Goal: Transaction & Acquisition: Book appointment/travel/reservation

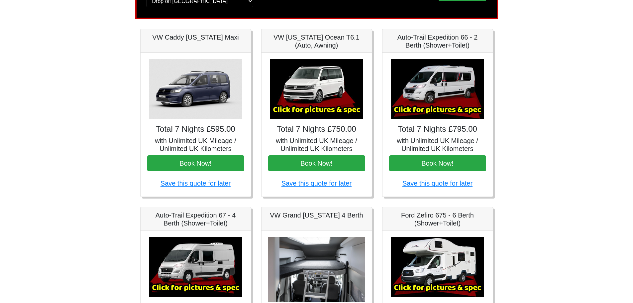
scroll to position [66, 0]
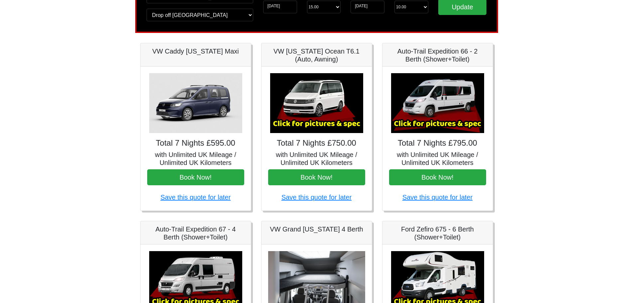
click at [434, 106] on img at bounding box center [437, 103] width 93 height 60
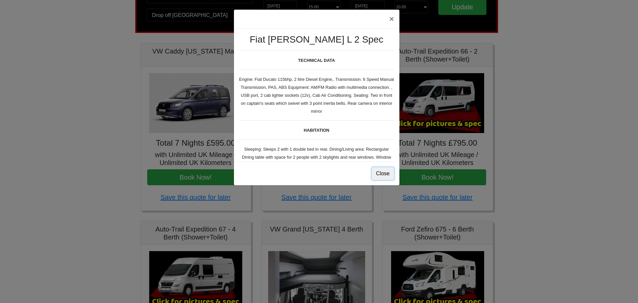
click at [386, 171] on button "Close" at bounding box center [383, 173] width 22 height 13
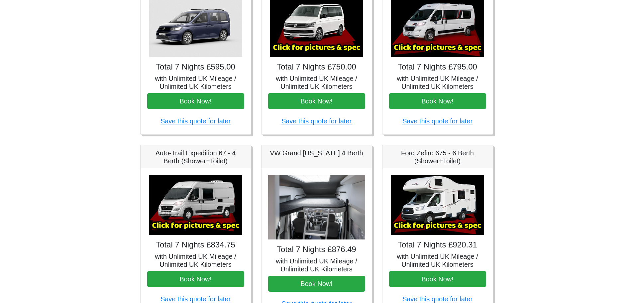
scroll to position [61, 0]
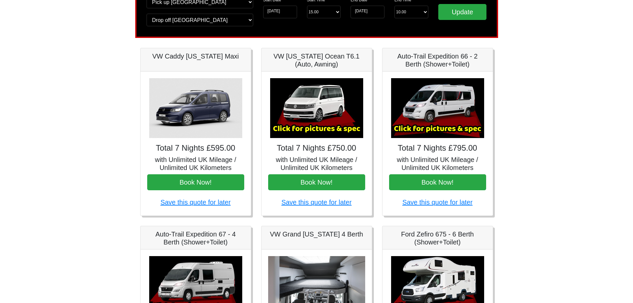
click at [436, 126] on img at bounding box center [437, 108] width 93 height 60
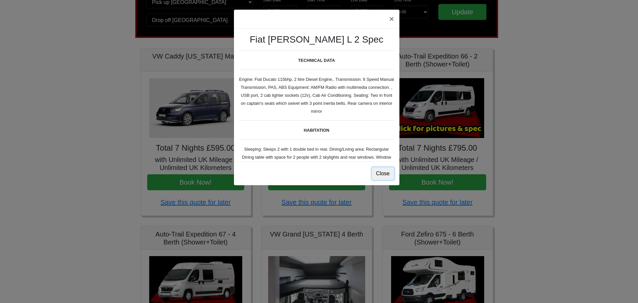
click at [383, 170] on button "Close" at bounding box center [383, 173] width 22 height 13
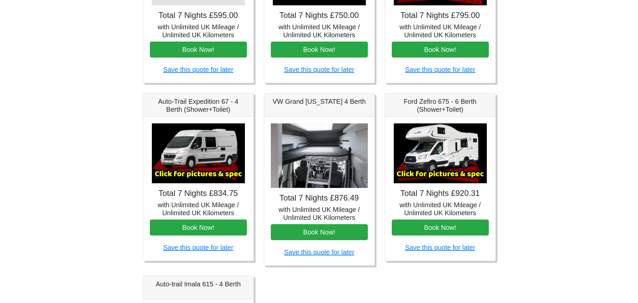
scroll to position [194, 0]
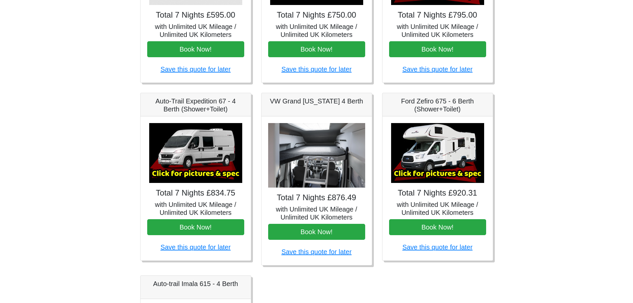
click at [213, 157] on img at bounding box center [195, 153] width 93 height 60
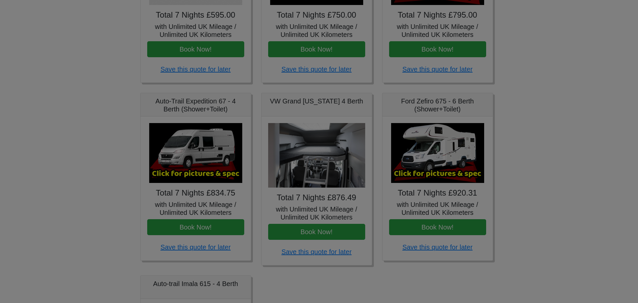
click at [213, 157] on body "CENTRAL RESERVATIONS FOR ALL ENQUIRIES [PHONE_NUMBER] Easicampers Booking : Sea…" at bounding box center [319, 137] width 638 height 663
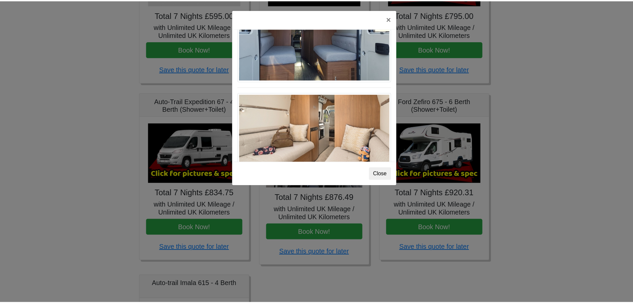
scroll to position [567, 0]
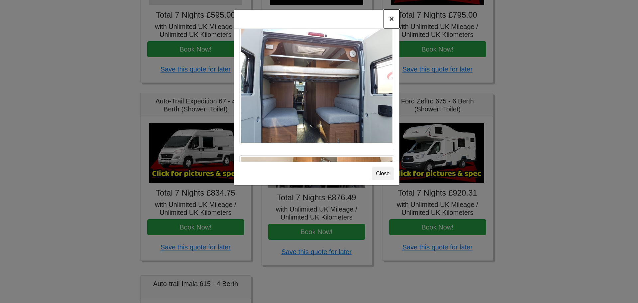
click at [391, 19] on button "×" at bounding box center [391, 19] width 15 height 19
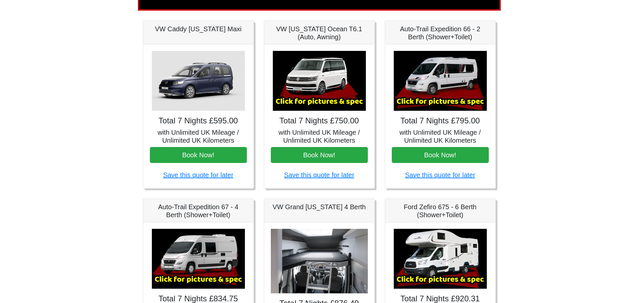
scroll to position [28, 0]
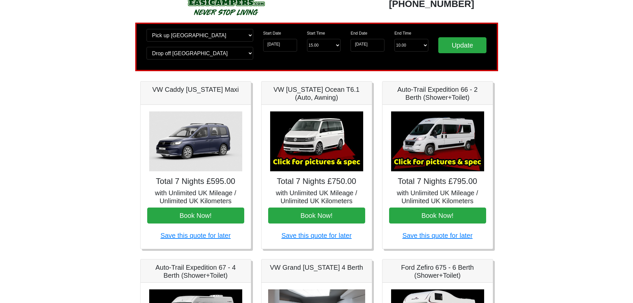
click at [434, 144] on img at bounding box center [437, 141] width 93 height 60
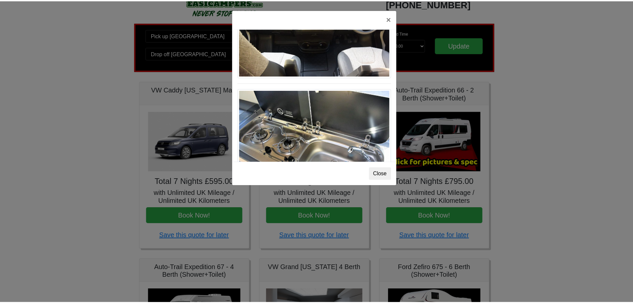
scroll to position [691, 0]
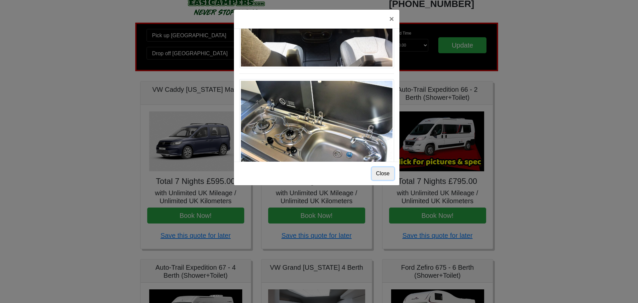
click at [387, 172] on button "Close" at bounding box center [383, 173] width 22 height 13
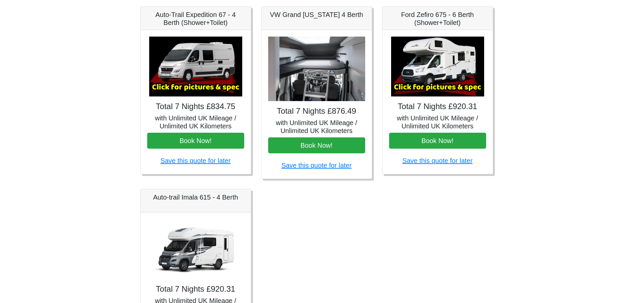
scroll to position [161, 0]
